Goal: Check status

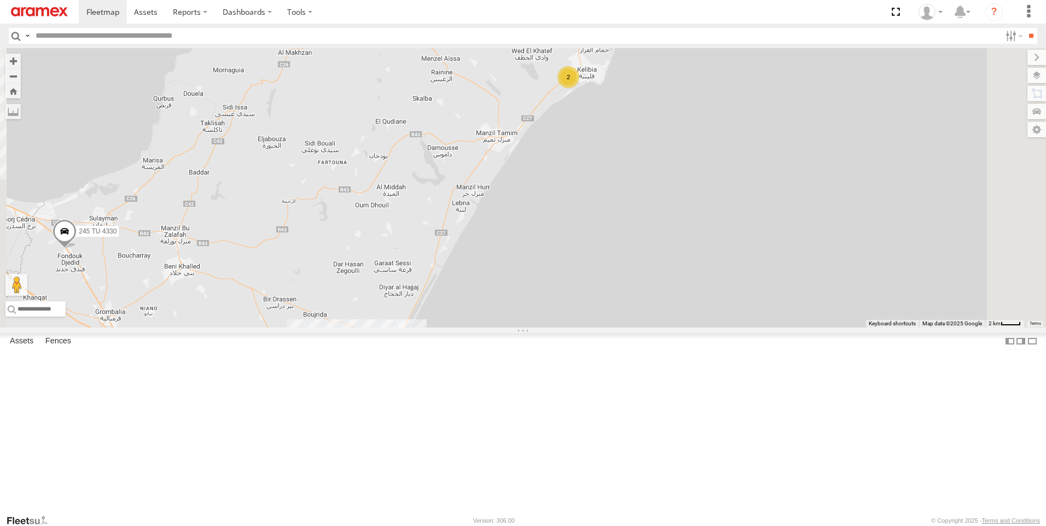
drag, startPoint x: 709, startPoint y: 199, endPoint x: 716, endPoint y: 300, distance: 101.5
click at [716, 300] on div "241 TU 2027 245 TU 4330 247 TU 7028 2 2" at bounding box center [523, 188] width 1046 height 280
